Goal: Task Accomplishment & Management: Manage account settings

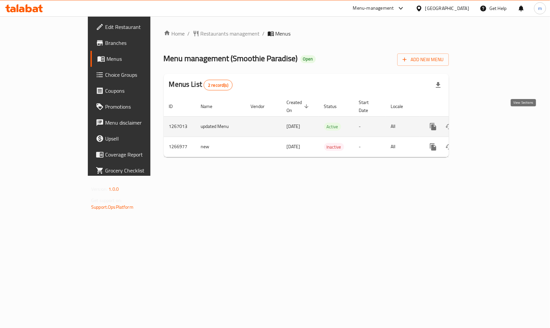
click at [485, 123] on icon "enhanced table" at bounding box center [481, 127] width 8 height 8
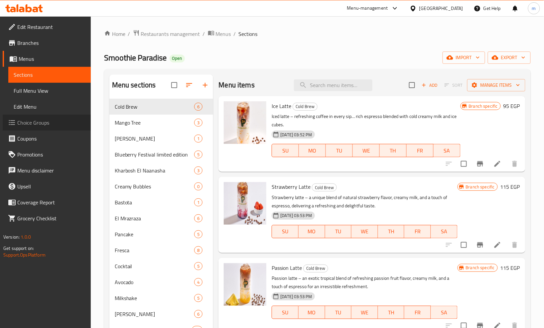
click at [59, 121] on span "Choice Groups" at bounding box center [51, 123] width 68 height 8
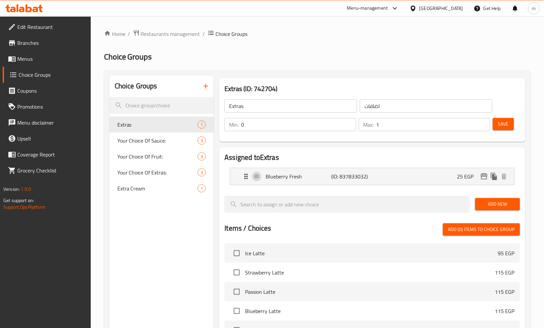
click at [299, 63] on div "Home / Restaurants management / Choice Groups Choice Groups Choice Groups Extra…" at bounding box center [317, 264] width 427 height 468
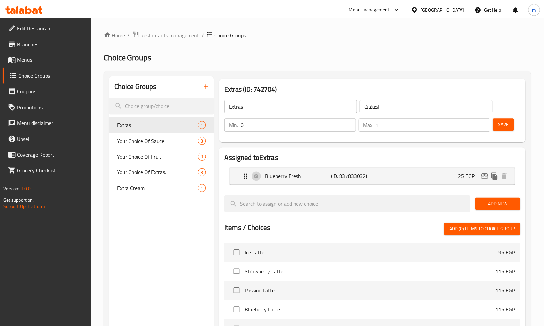
scroll to position [183, 0]
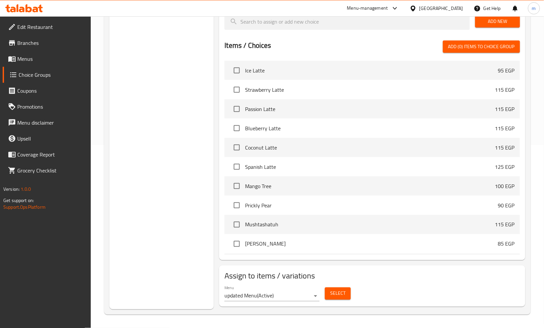
click at [167, 139] on div "Choice Groups Extras 1 Your Choice Of Sauce: 3 Your Choice Of Fruit: 3 Your Cho…" at bounding box center [161, 101] width 105 height 417
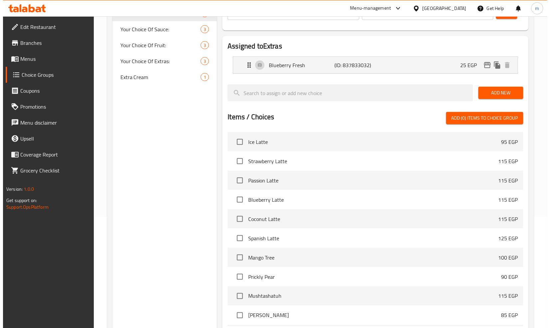
scroll to position [0, 0]
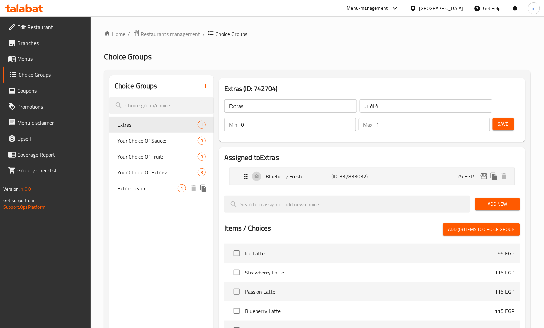
click at [131, 185] on span "Extra Cream" at bounding box center [147, 189] width 61 height 8
type input "Extra Cream"
type input "اكسترا كريمه"
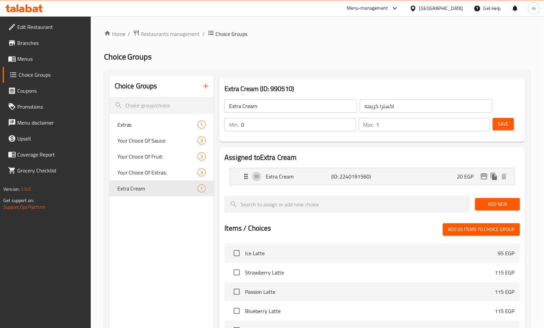
click at [267, 75] on div "Extra Cream (ID: 990510) Extra Cream ​ اكسترا كريمه ​ Min: 0 ​ Max: 1 ​ Save" at bounding box center [372, 109] width 311 height 69
click at [174, 33] on span "Restaurants management" at bounding box center [170, 34] width 59 height 8
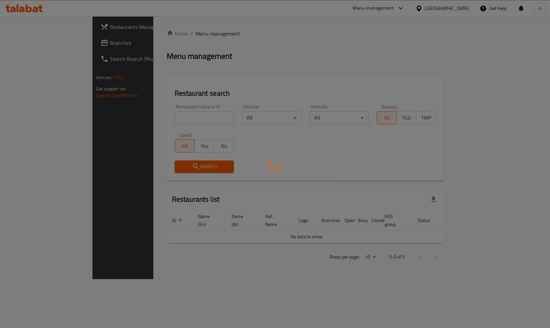
click at [25, 44] on div at bounding box center [275, 164] width 550 height 328
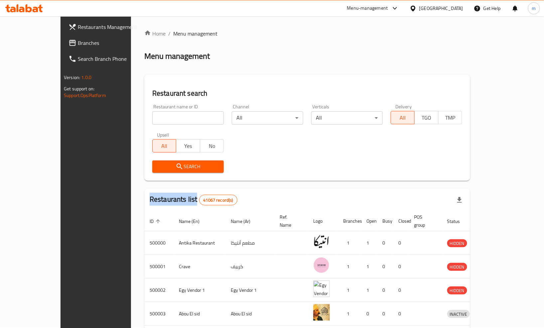
click at [25, 44] on div at bounding box center [272, 164] width 544 height 328
click at [61, 44] on div "Restaurants Management Branches Search Branch Phone Version: 1.0.0 Get support …" at bounding box center [272, 259] width 423 height 487
click at [78, 41] on span "Branches" at bounding box center [112, 43] width 68 height 8
